Goal: Transaction & Acquisition: Purchase product/service

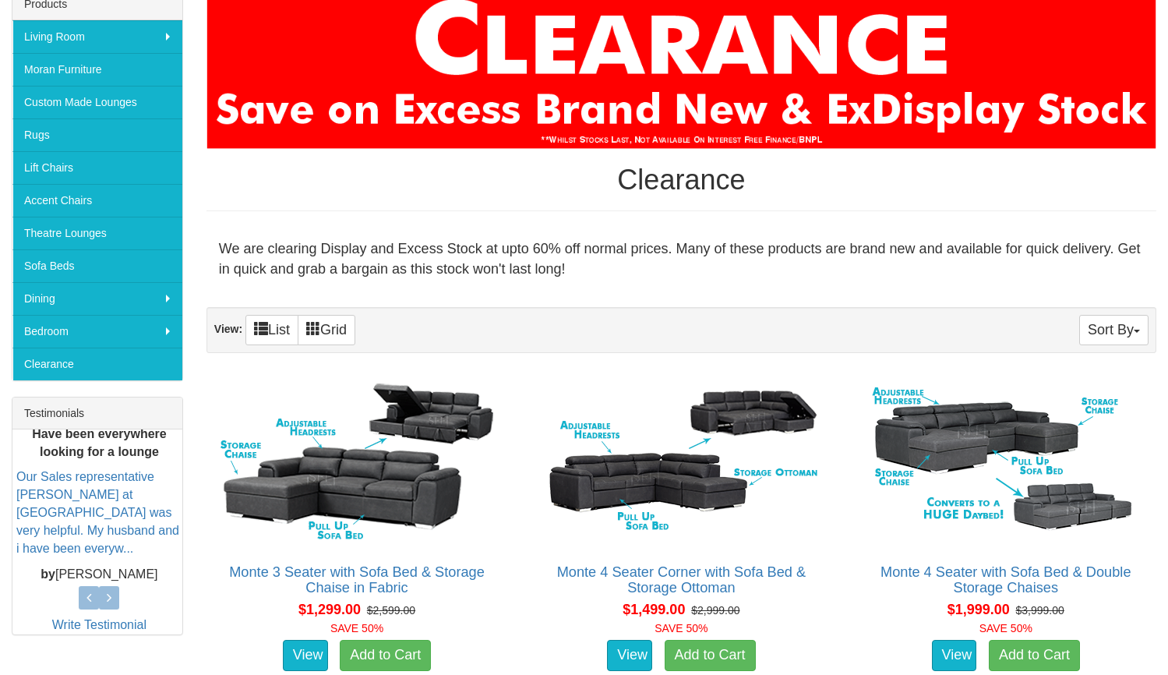
scroll to position [263, 0]
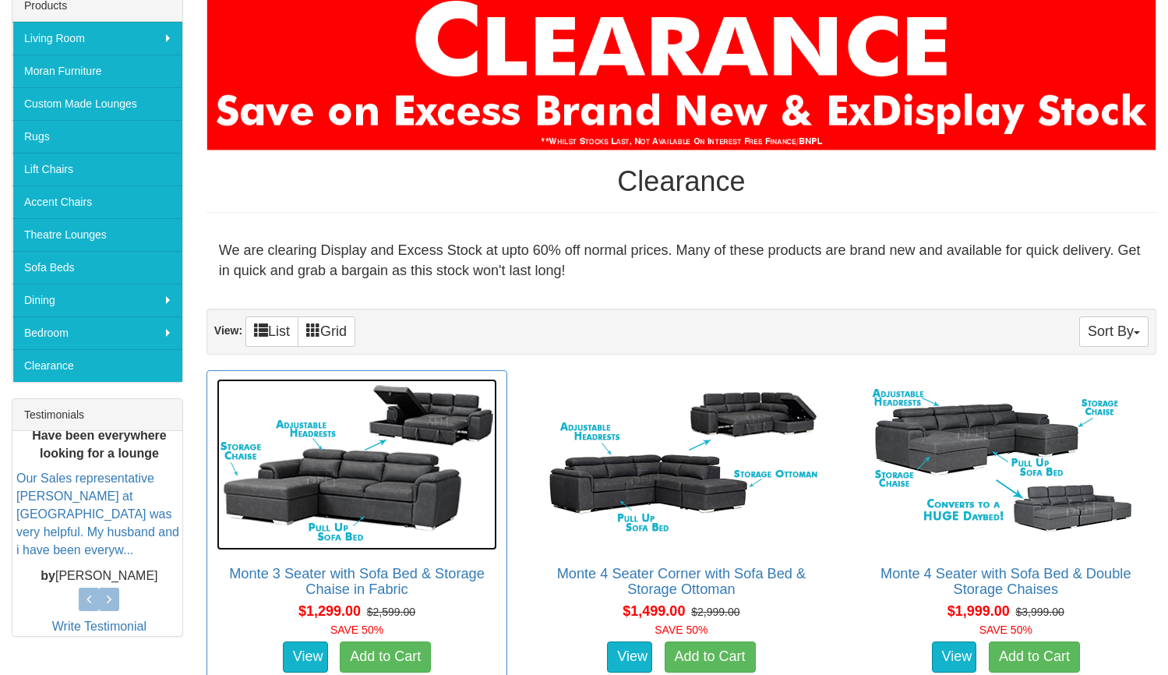
click at [405, 502] on img at bounding box center [357, 464] width 281 height 171
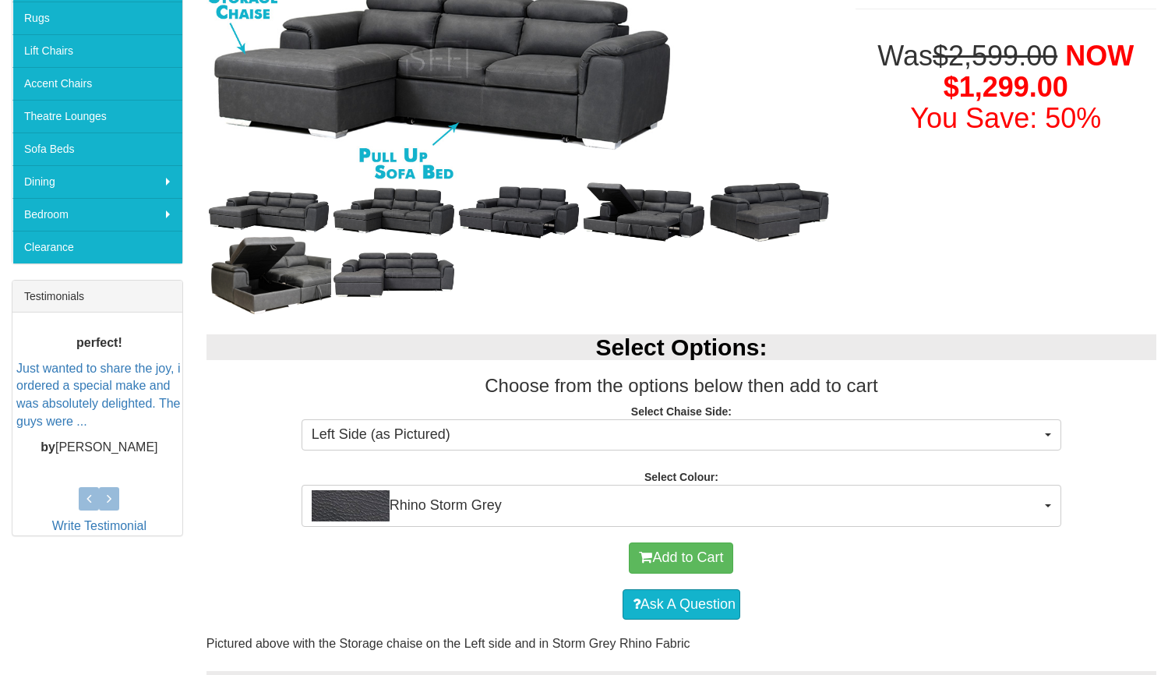
scroll to position [383, 0]
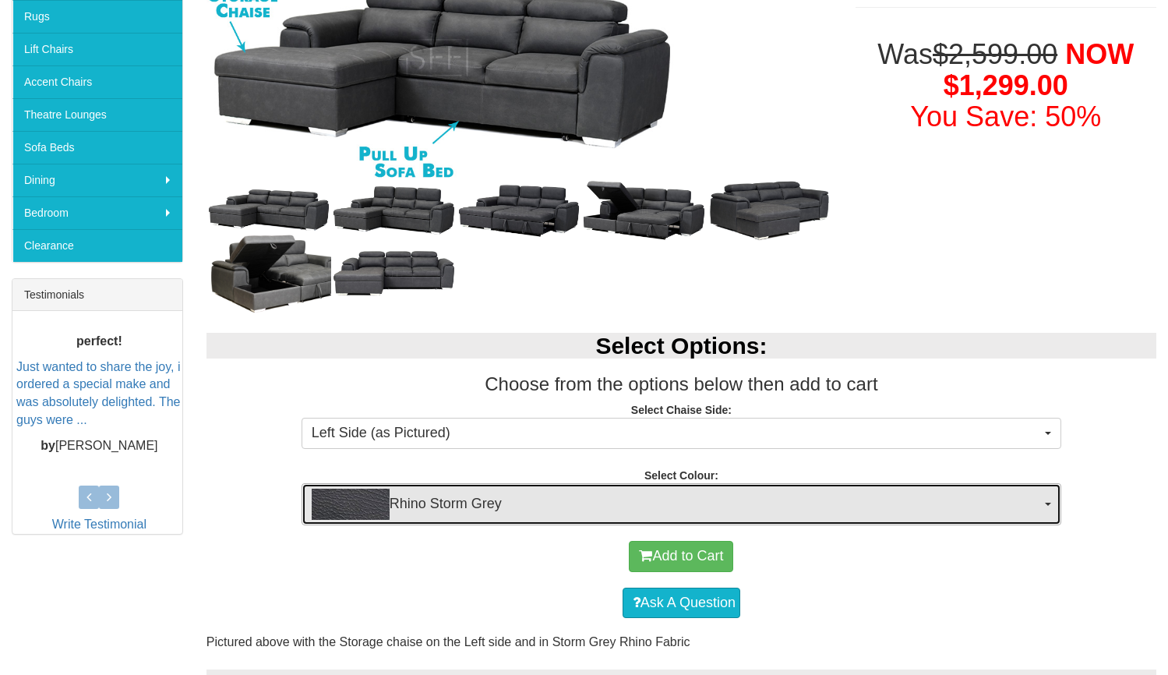
click at [405, 502] on span "Rhino Storm Grey" at bounding box center [676, 504] width 729 height 31
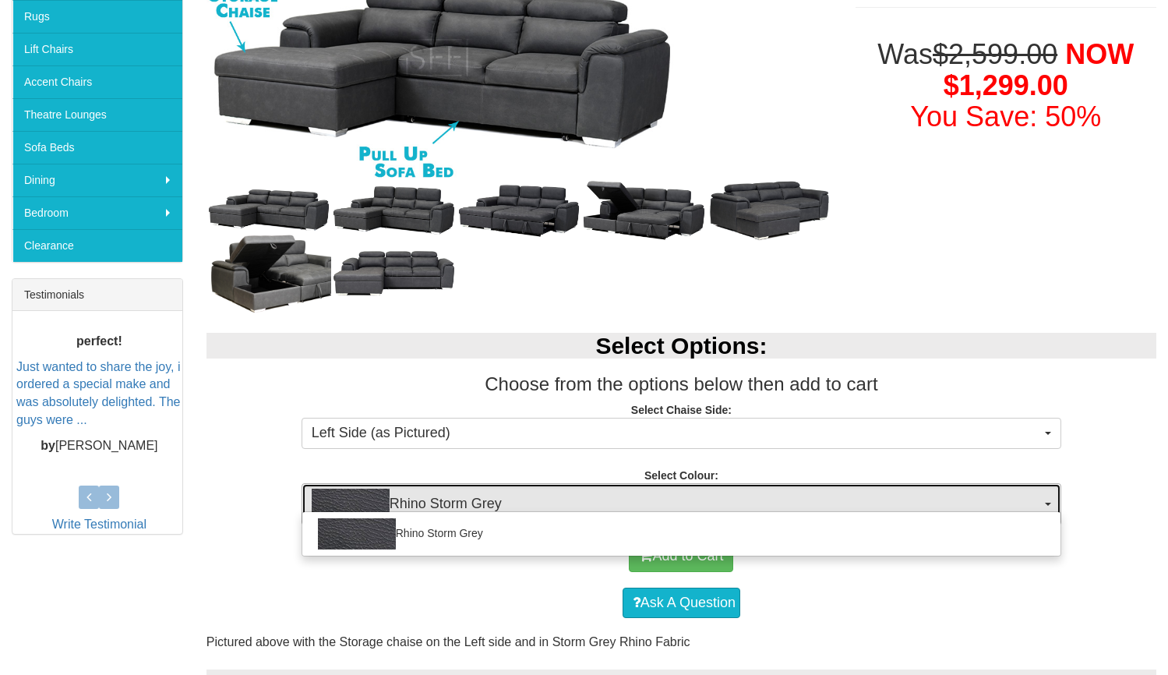
click at [405, 502] on span "Rhino Storm Grey" at bounding box center [676, 504] width 729 height 31
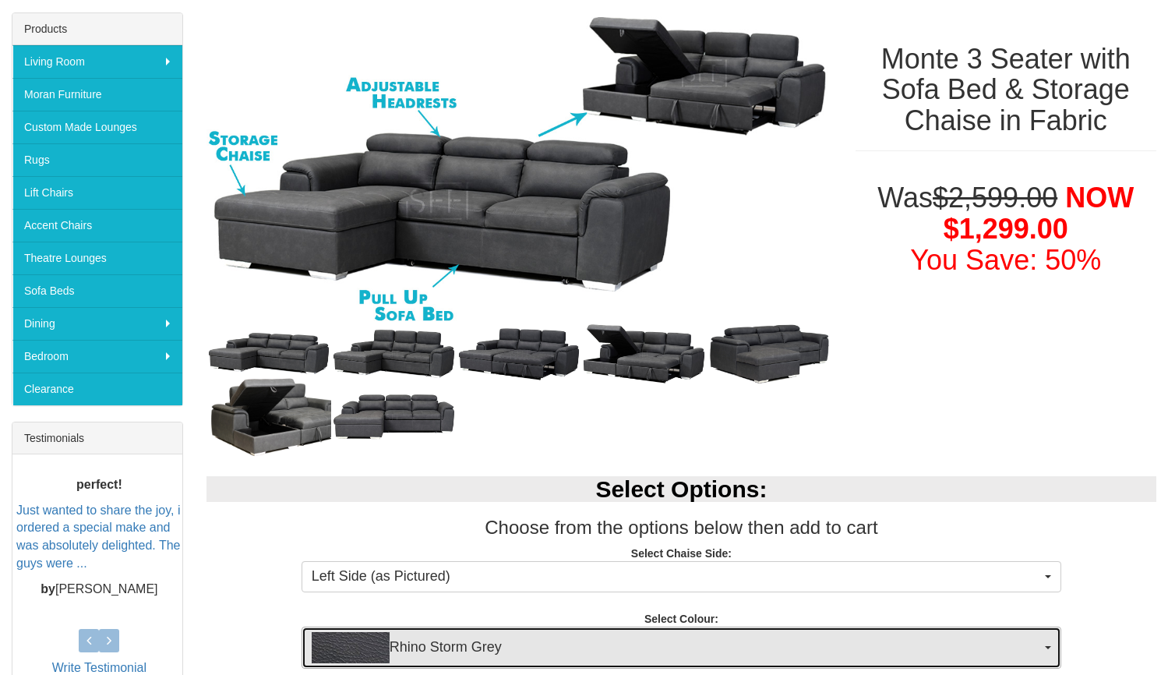
scroll to position [27, 0]
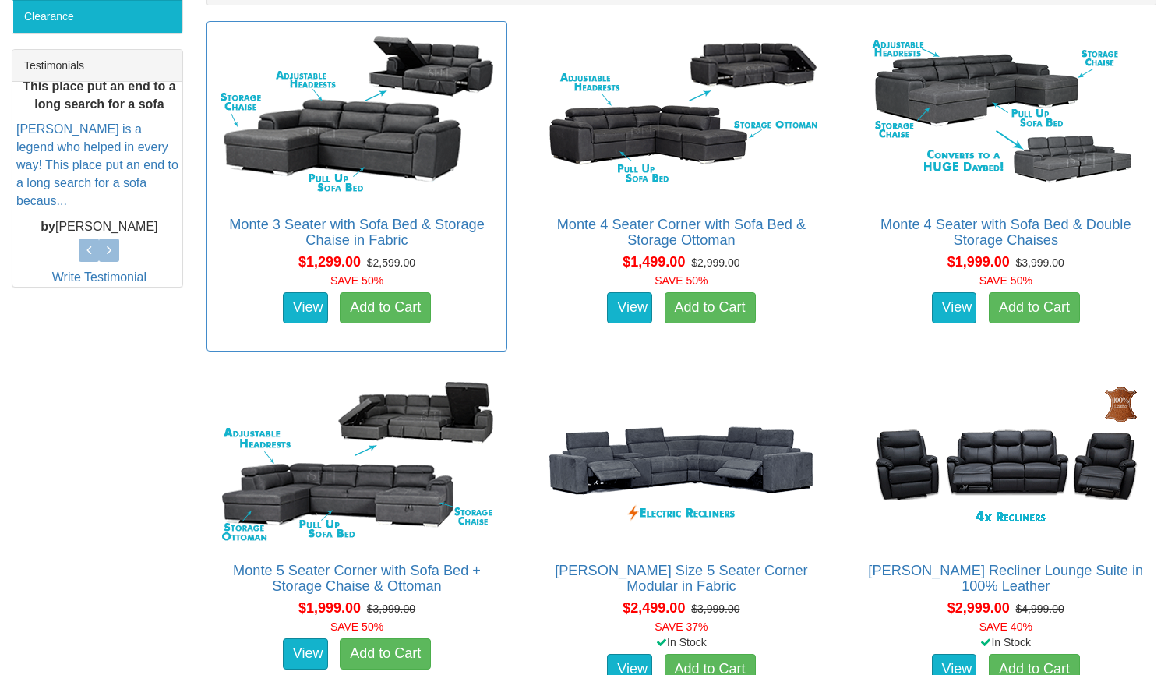
scroll to position [1078, 0]
